Goal: Register for event/course

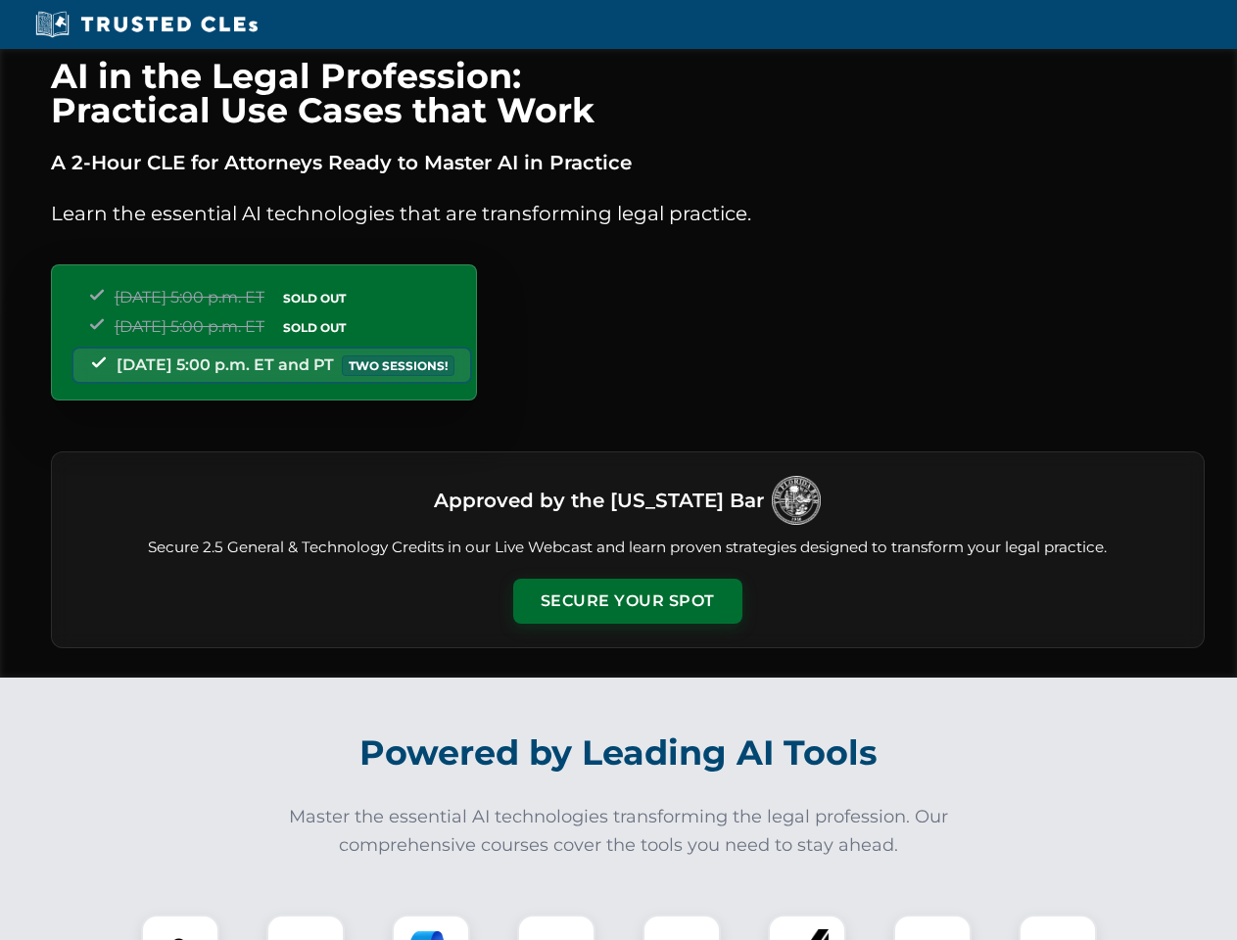
click at [627, 601] on button "Secure Your Spot" at bounding box center [627, 601] width 229 height 45
click at [180, 928] on img at bounding box center [180, 954] width 57 height 57
click at [306, 928] on div at bounding box center [305, 954] width 78 height 78
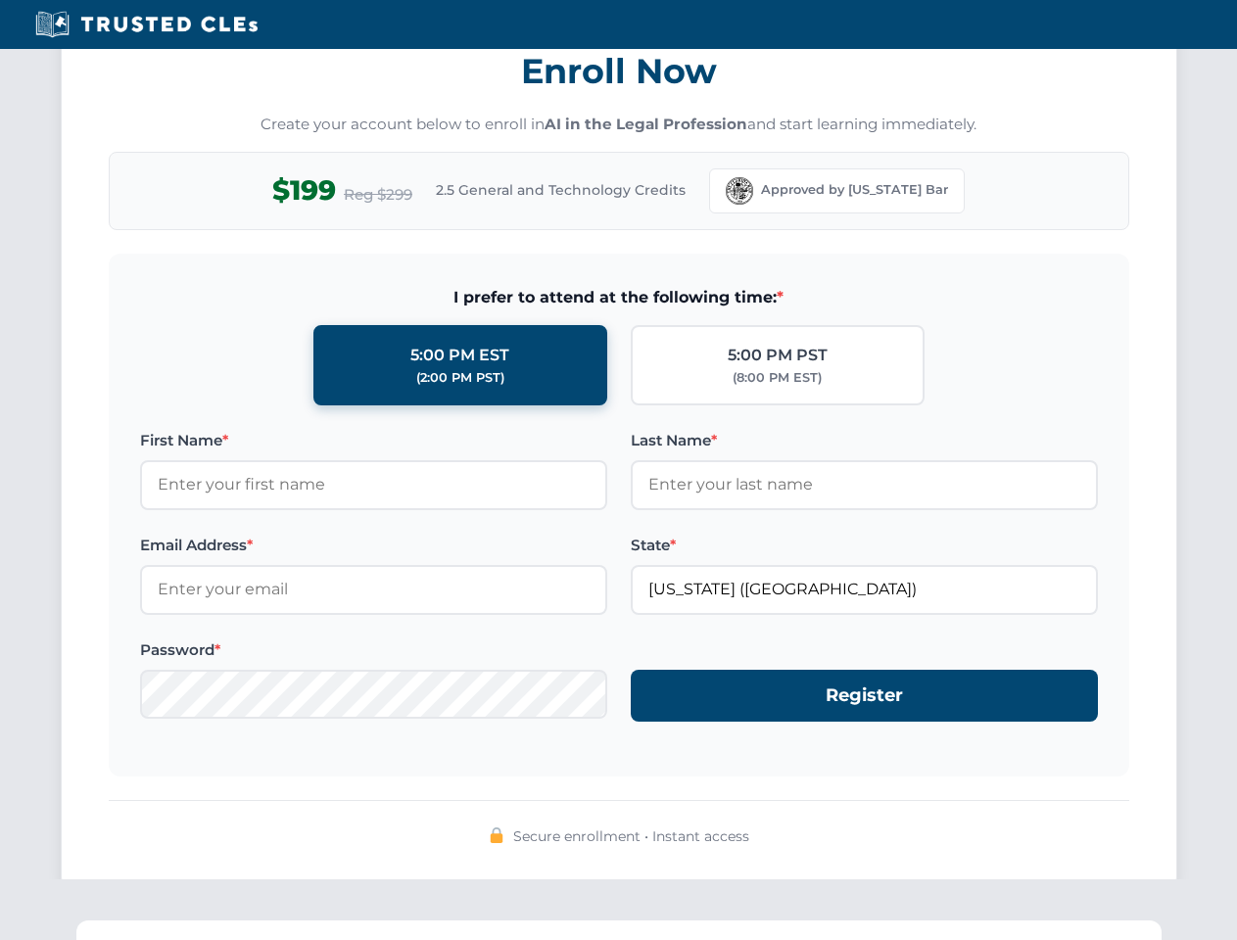
scroll to position [1923, 0]
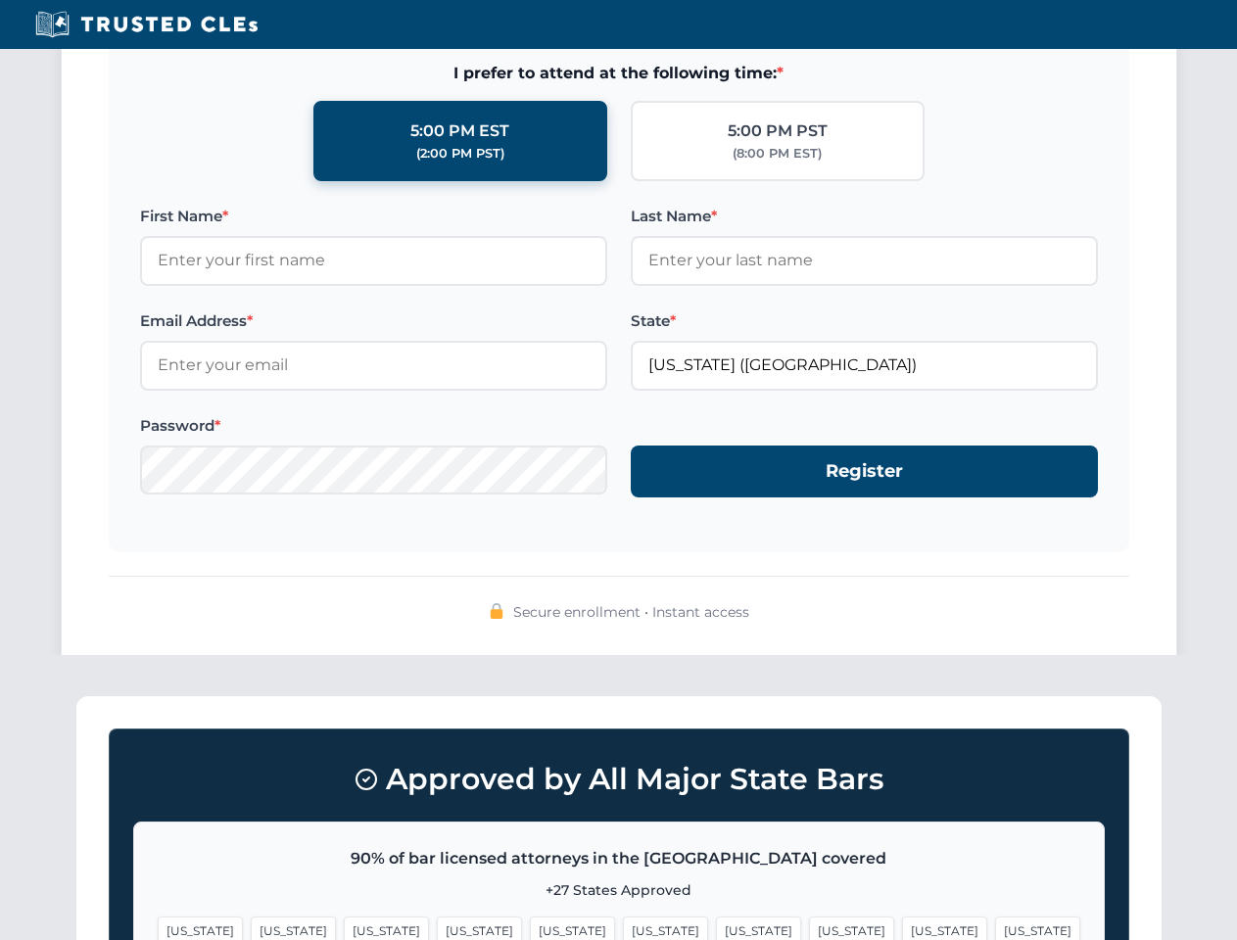
click at [716, 928] on span "[US_STATE]" at bounding box center [758, 931] width 85 height 28
click at [902, 928] on span "[US_STATE]" at bounding box center [944, 931] width 85 height 28
